Goal: Task Accomplishment & Management: Manage account settings

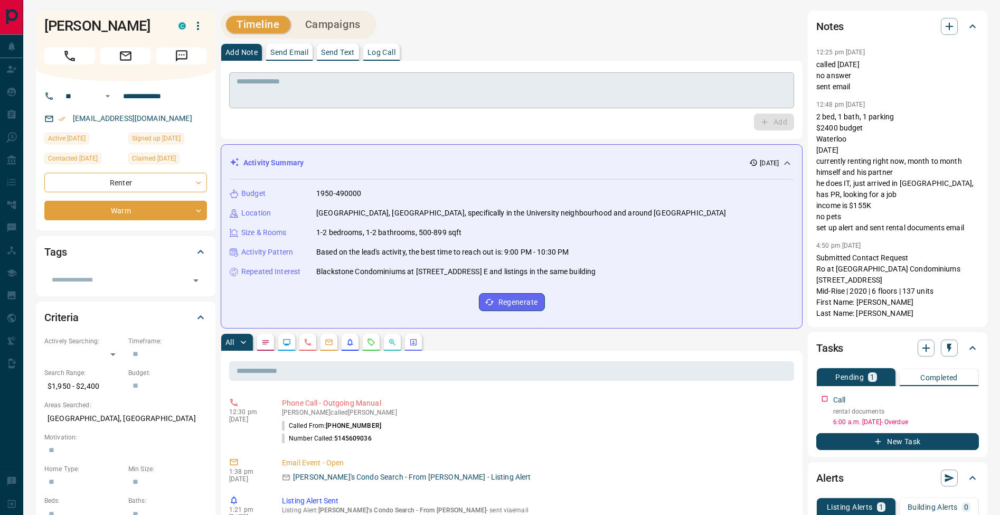
click at [451, 108] on div "* ​" at bounding box center [511, 90] width 565 height 36
click at [386, 49] on p "Log Call" at bounding box center [381, 52] width 28 height 7
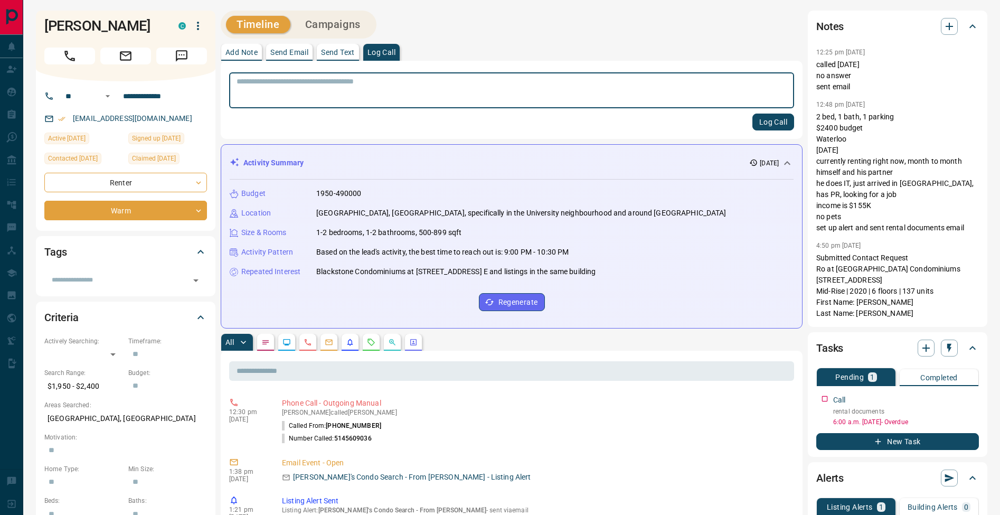
click at [774, 118] on button "Log Call" at bounding box center [773, 121] width 42 height 17
click at [250, 53] on p "Add Note" at bounding box center [241, 52] width 32 height 7
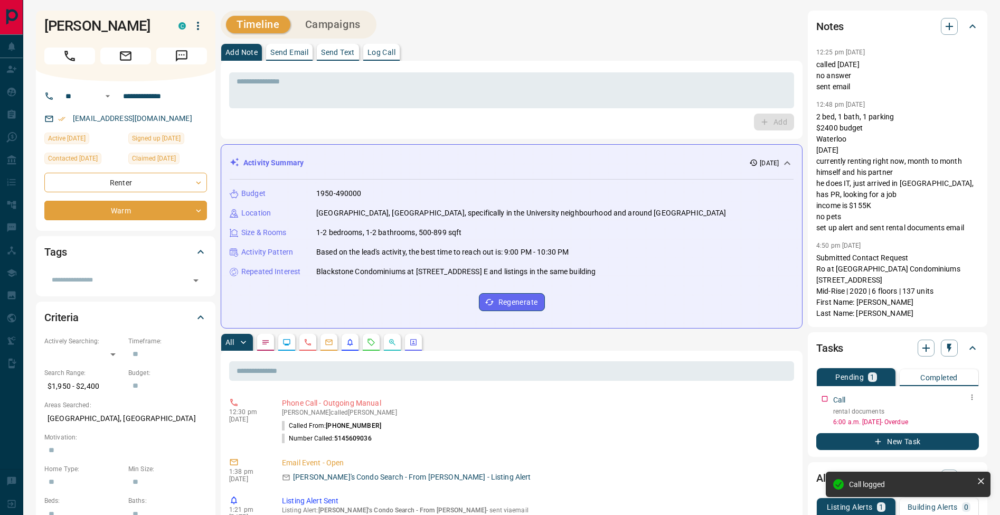
click at [972, 402] on button "button" at bounding box center [972, 397] width 14 height 14
click at [967, 416] on li "Edit" at bounding box center [955, 417] width 46 height 16
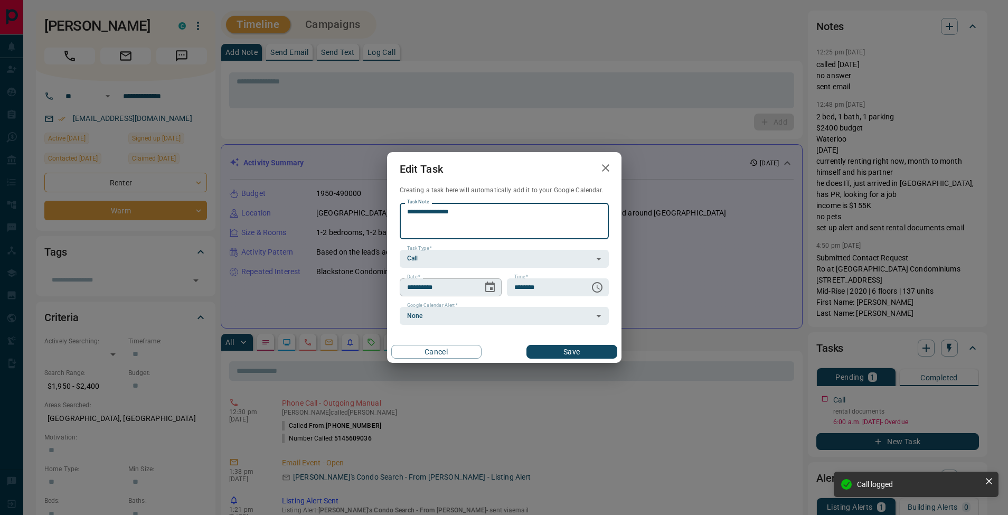
click at [494, 290] on icon "Choose date, selected date is Aug 15, 2025" at bounding box center [490, 286] width 10 height 11
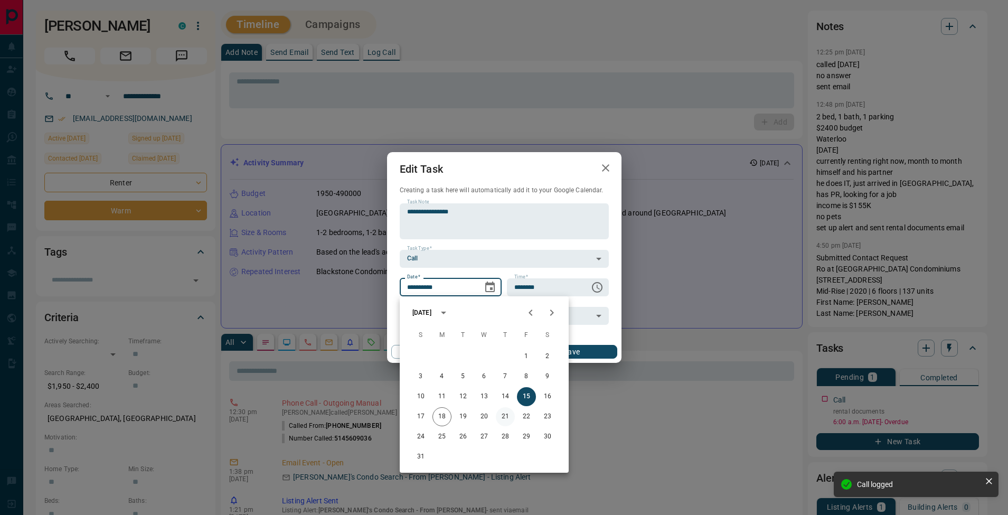
click at [502, 416] on button "21" at bounding box center [505, 416] width 19 height 19
type input "**********"
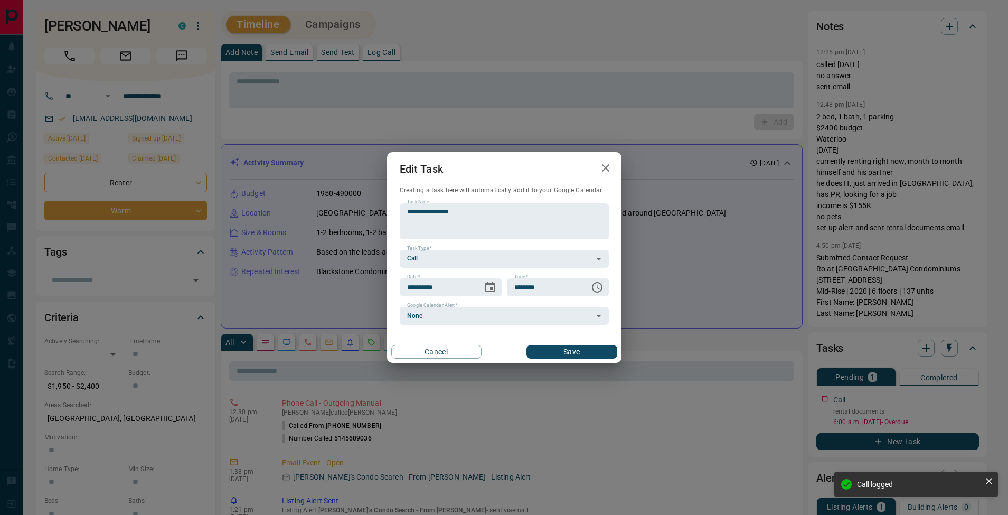
click at [566, 356] on button "Save" at bounding box center [571, 352] width 90 height 14
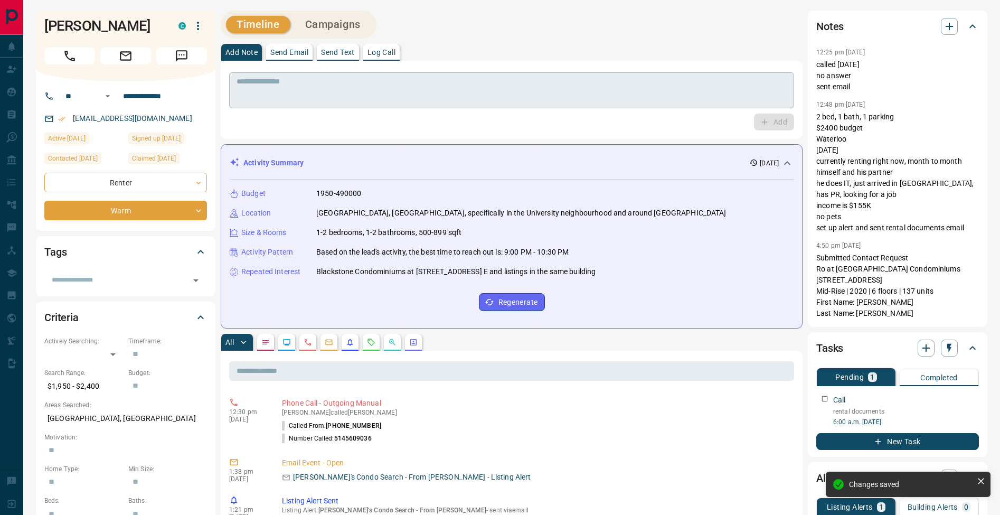
drag, startPoint x: 325, startPoint y: 86, endPoint x: 345, endPoint y: 87, distance: 20.1
click at [324, 87] on textarea at bounding box center [511, 90] width 550 height 27
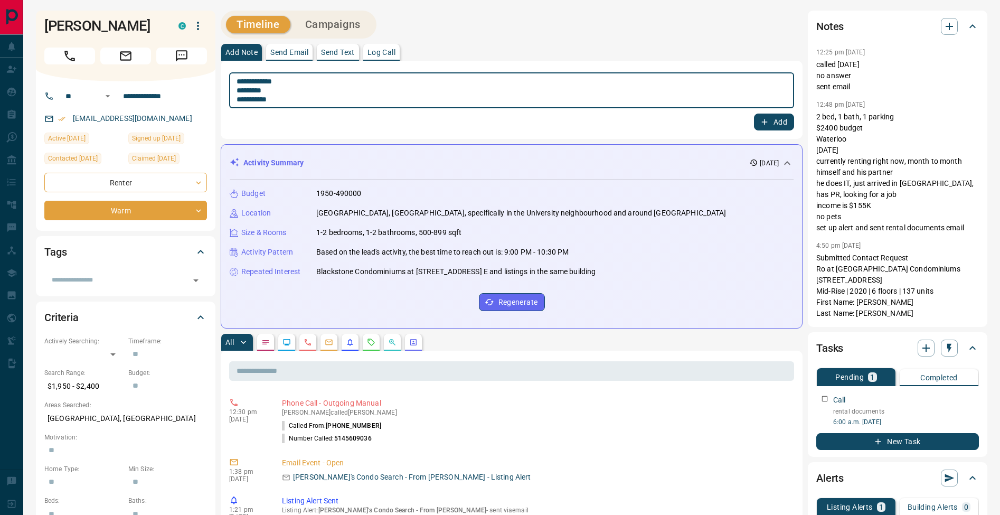
click at [239, 92] on textarea "**********" at bounding box center [511, 90] width 550 height 27
type textarea "**********"
click at [784, 120] on button "Add" at bounding box center [774, 121] width 40 height 17
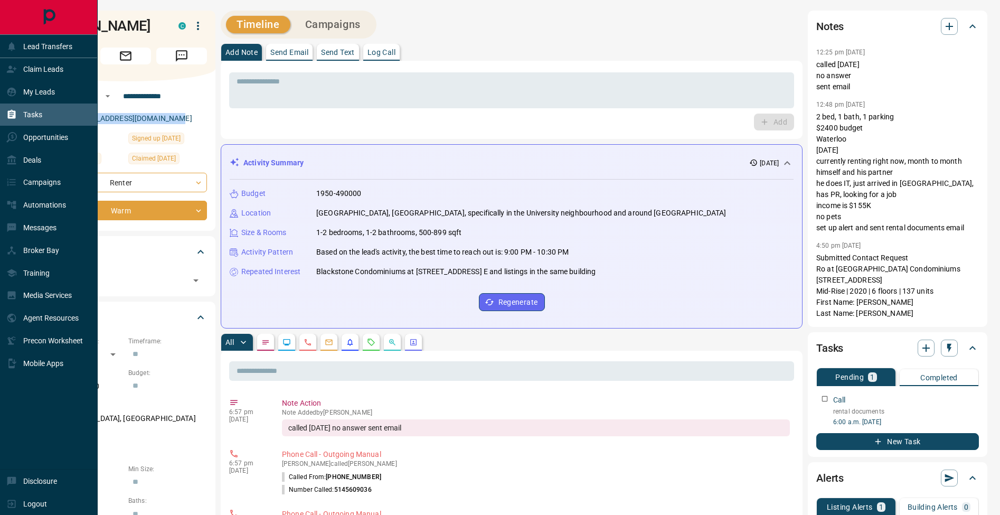
click at [10, 122] on div "Tasks" at bounding box center [24, 114] width 36 height 17
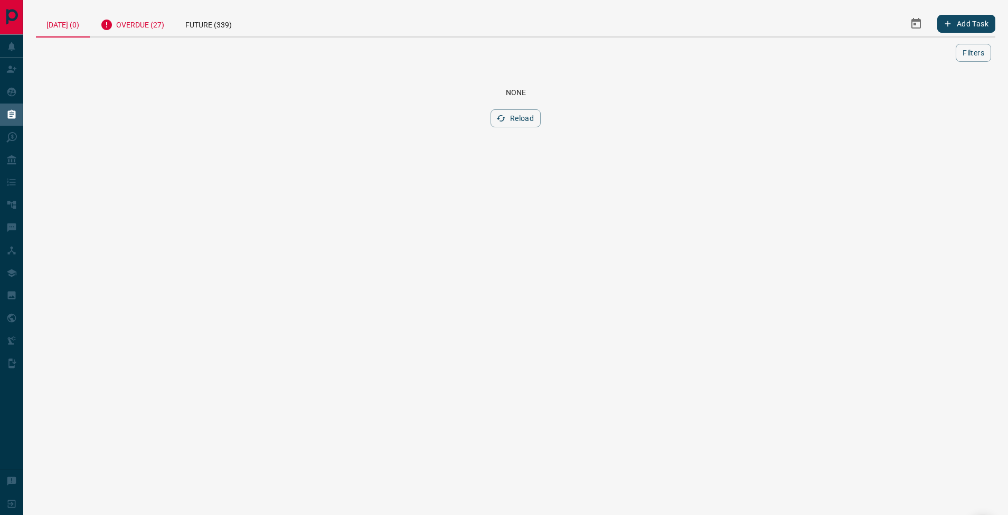
click at [148, 24] on div "Overdue (27)" at bounding box center [132, 24] width 85 height 26
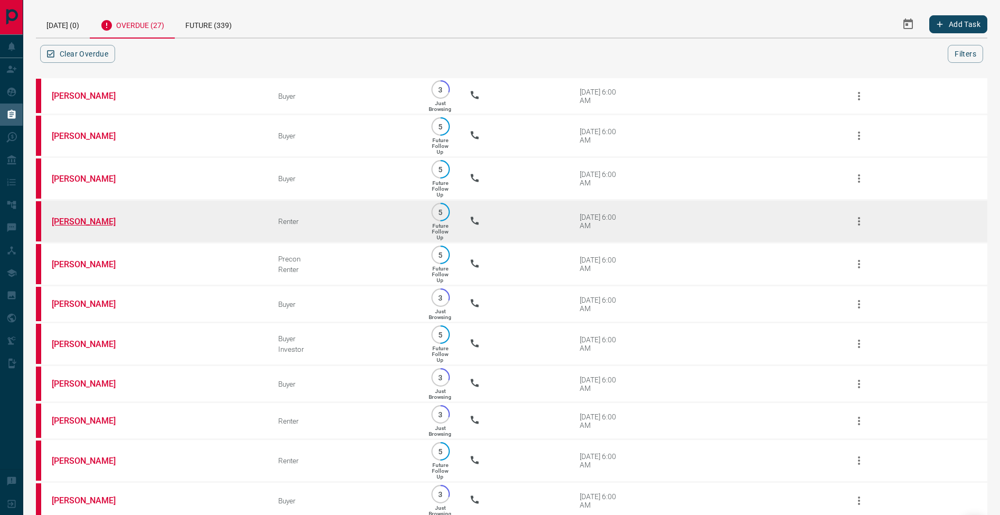
click at [74, 226] on link "[PERSON_NAME]" at bounding box center [91, 221] width 79 height 10
